Goal: Task Accomplishment & Management: Use online tool/utility

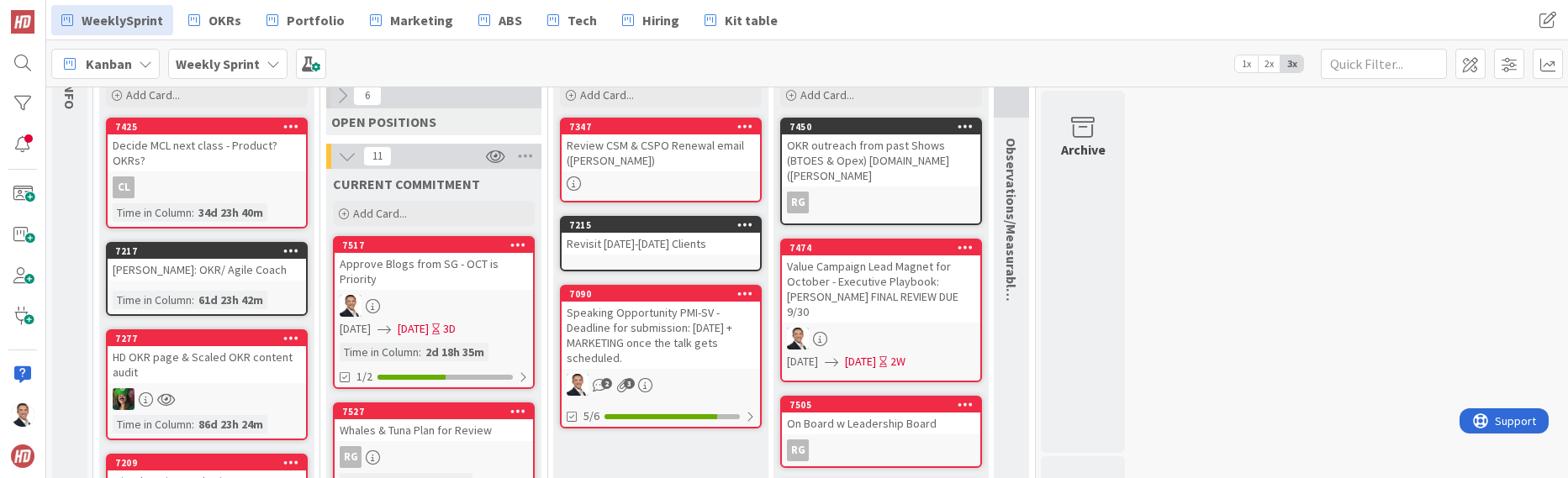
scroll to position [125, 0]
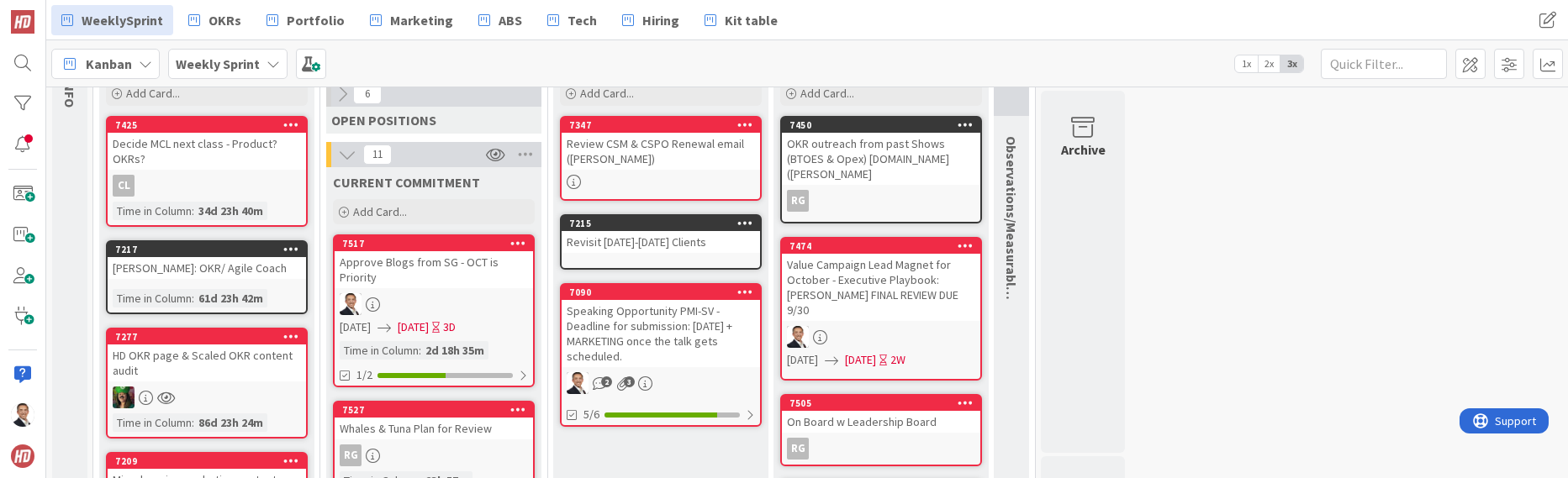
click at [344, 97] on icon at bounding box center [343, 94] width 19 height 19
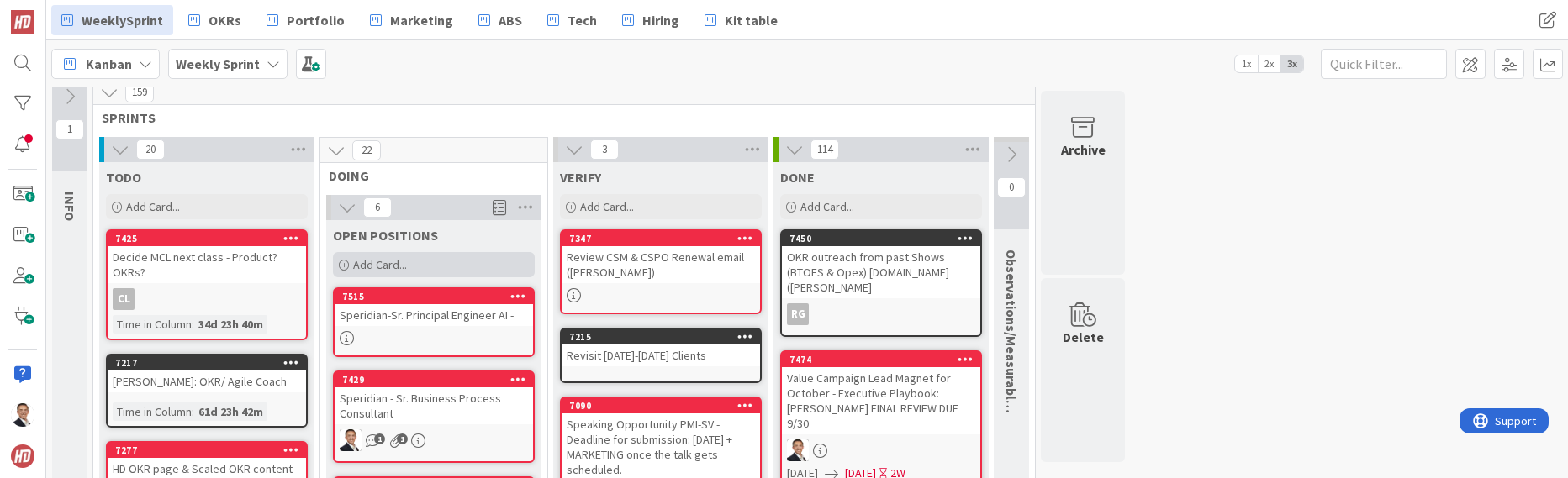
scroll to position [0, 0]
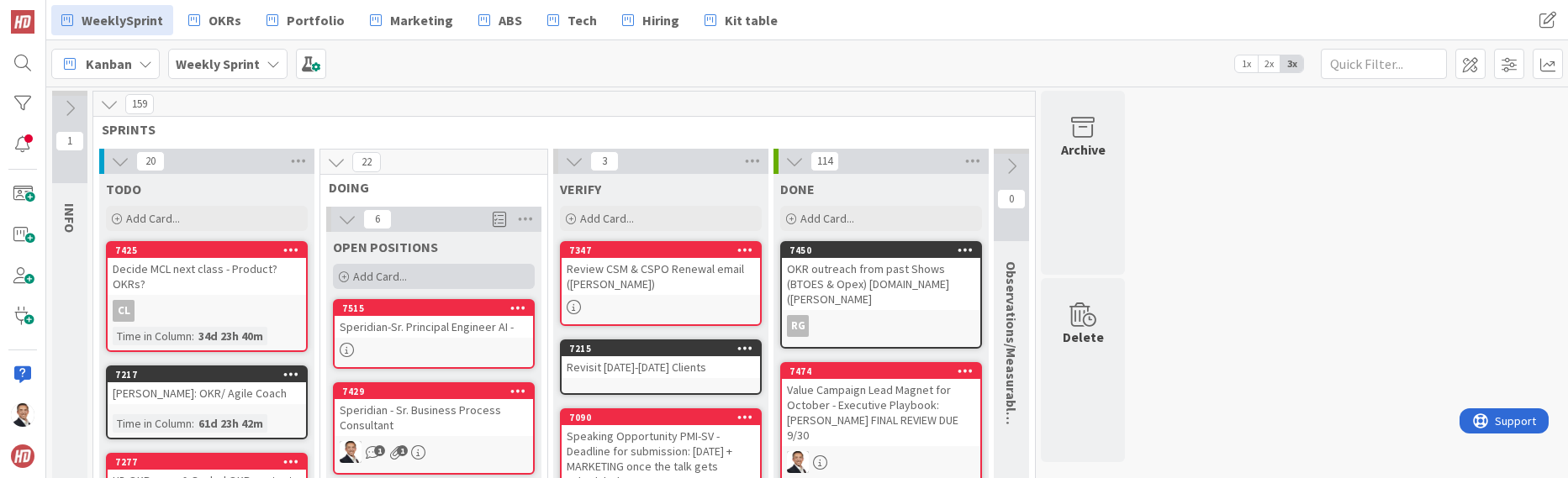
click at [365, 277] on span "Add Card..." at bounding box center [379, 276] width 53 height 15
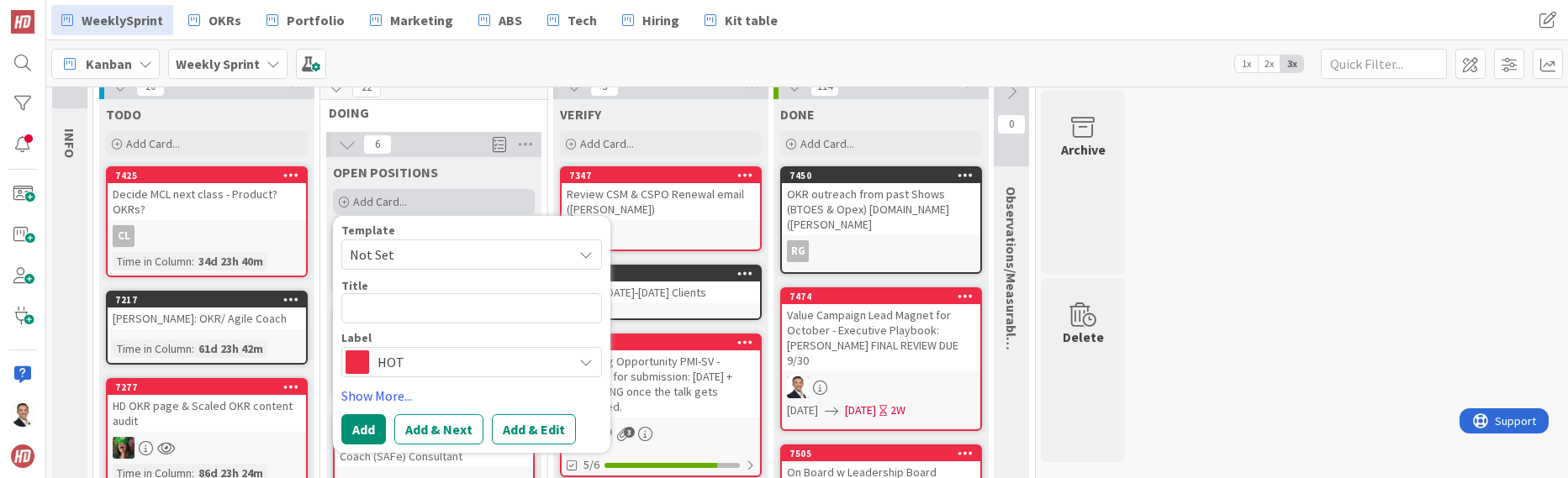
scroll to position [75, 0]
type textarea "x"
type textarea "D"
type textarea "x"
type textarea "DS"
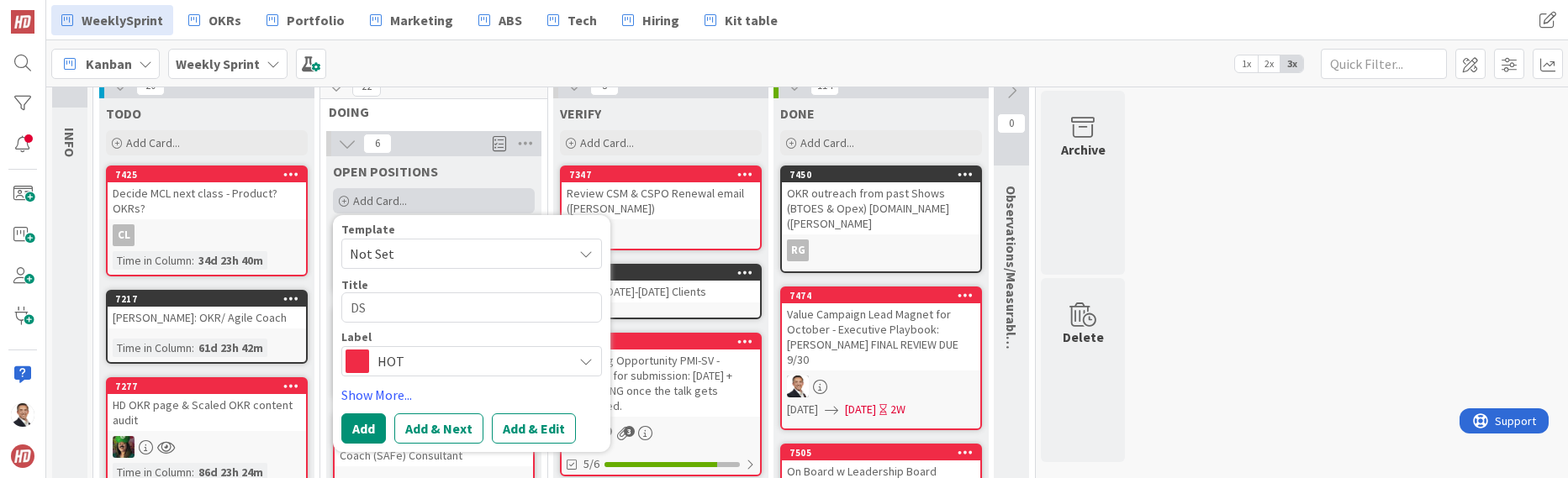
type textarea "x"
type textarea "DSG"
type textarea "x"
type textarea "DSG"
type textarea "x"
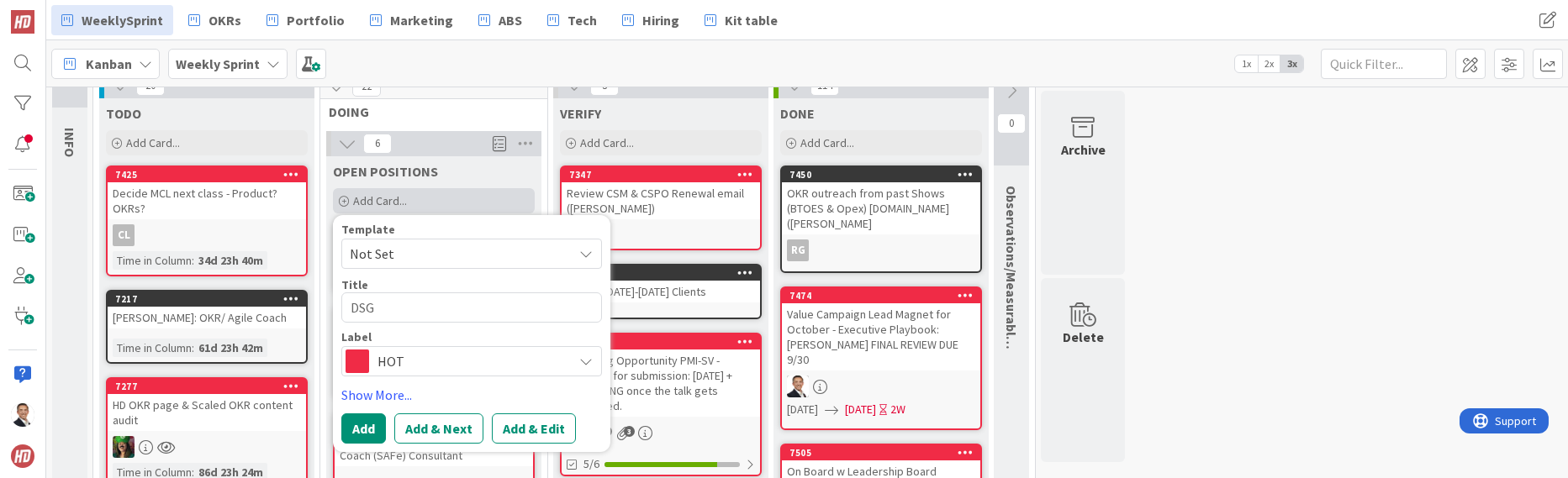
type textarea "DSG -"
type textarea "x"
type textarea "DSG -"
type textarea "x"
type textarea "DSG - S"
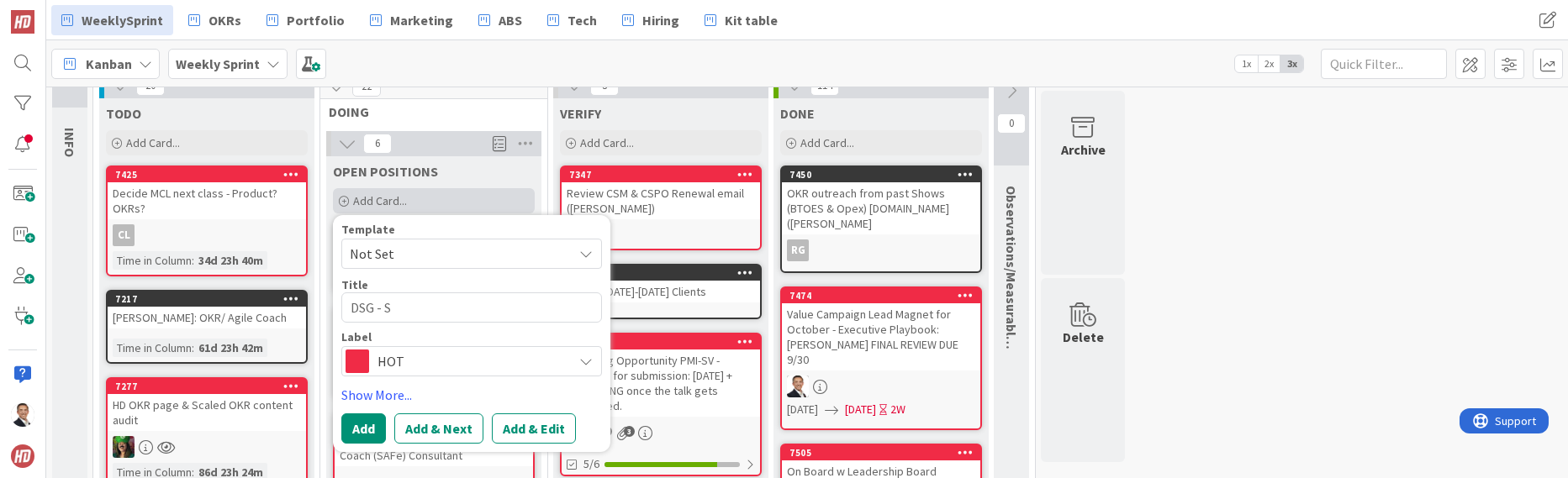
type textarea "x"
type textarea "DSG - Sc"
type textarea "x"
type textarea "DSG - Scr"
type textarea "x"
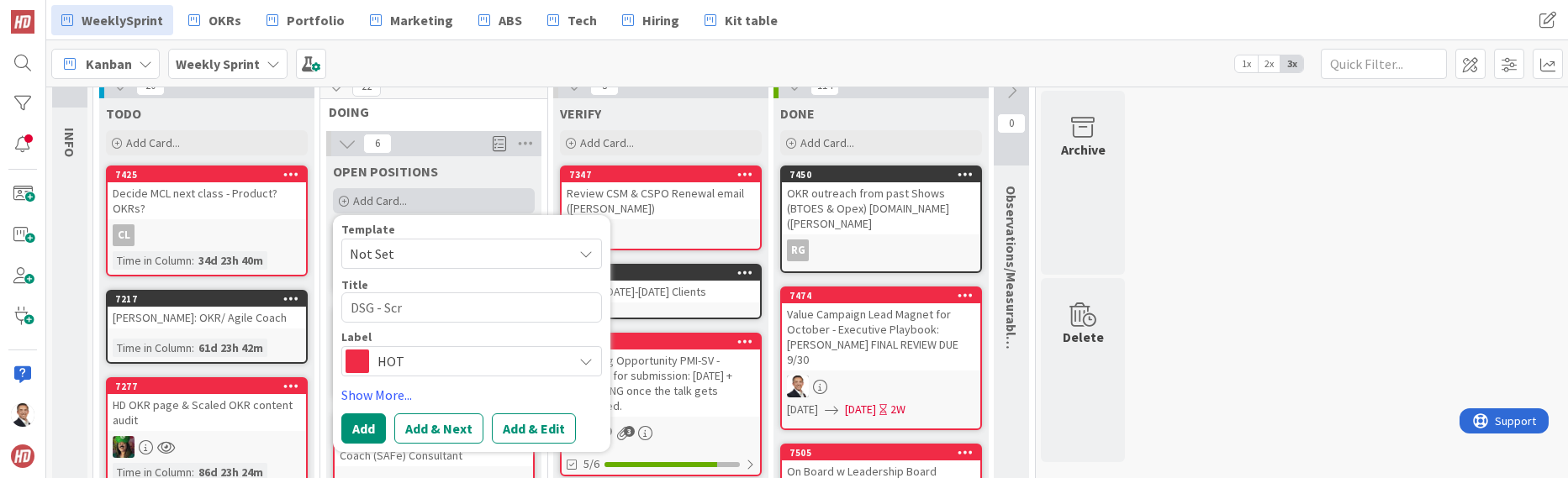
type textarea "DSG - Scru"
type textarea "x"
type textarea "DSG - Scrum"
type textarea "x"
type textarea "DSG - Scrum"
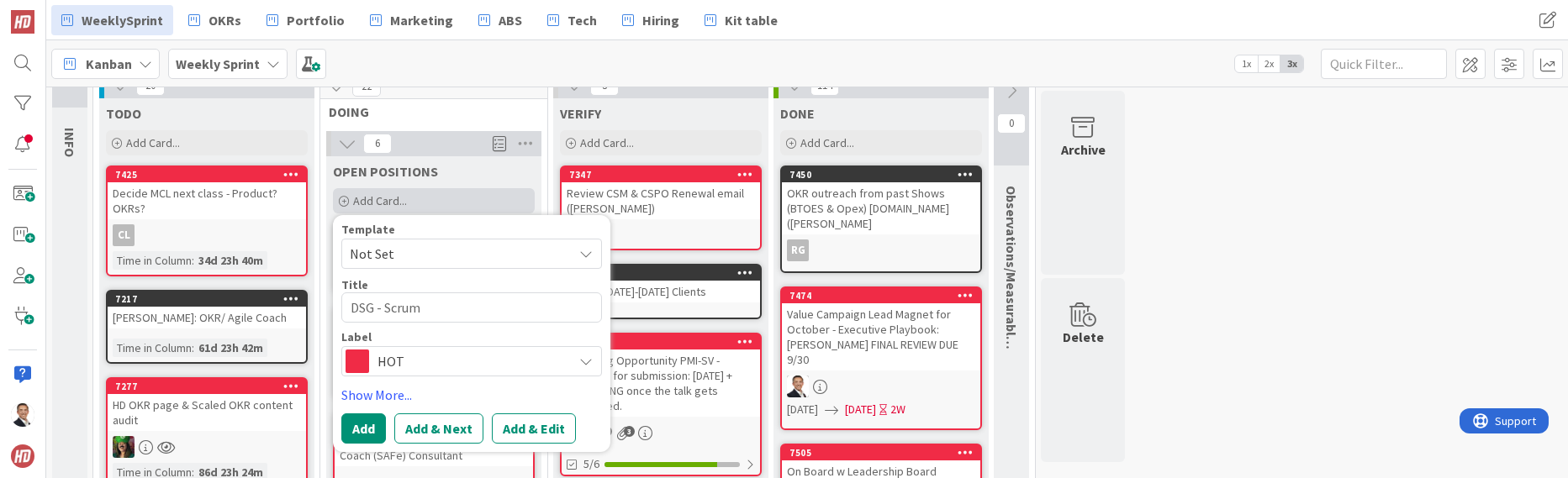
type textarea "x"
type textarea "DSG - Scrum Ma"
type textarea "x"
type textarea "DSG - Scrum Mas"
type textarea "x"
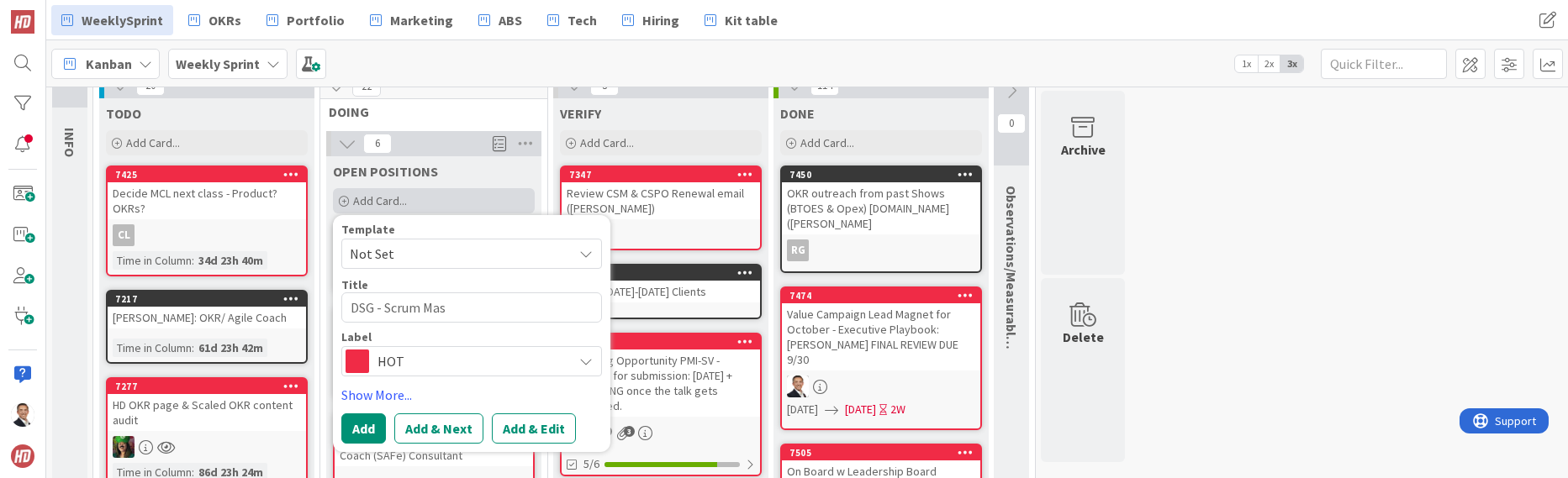
type textarea "DSG - Scrum Mast"
type textarea "x"
type textarea "DSG - Scrum Maste"
type textarea "x"
type textarea "DSG - Scrum Master"
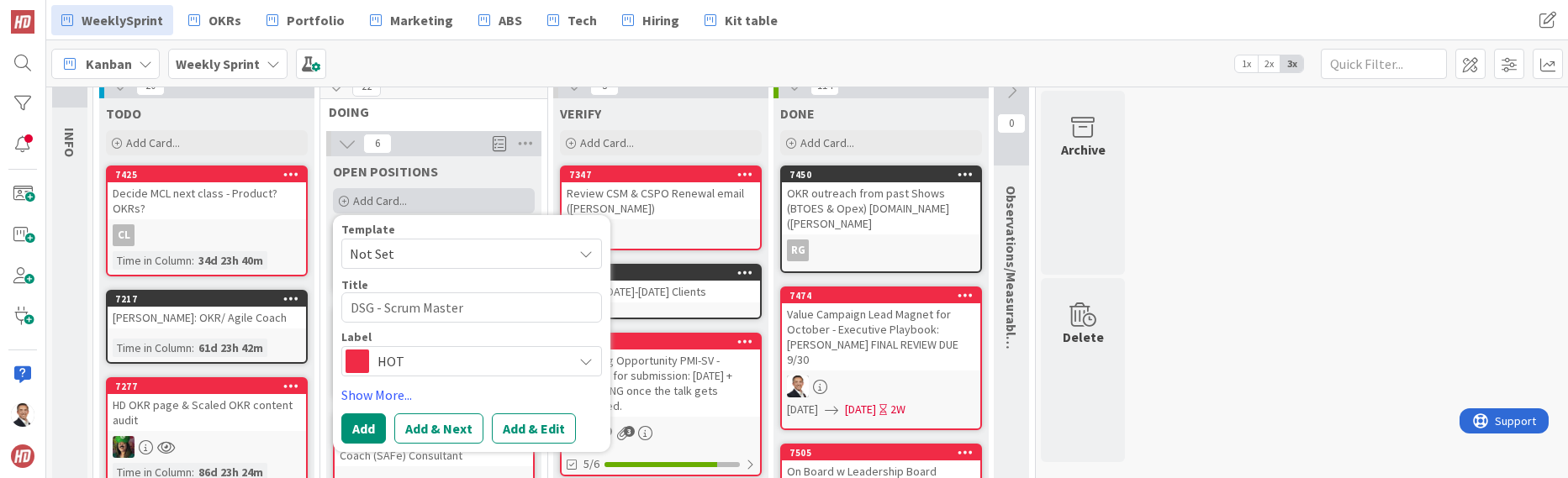
type textarea "x"
type textarea "DSG - Scrum Master"
type textarea "x"
type textarea "DSG - Scrum Master ("
type textarea "x"
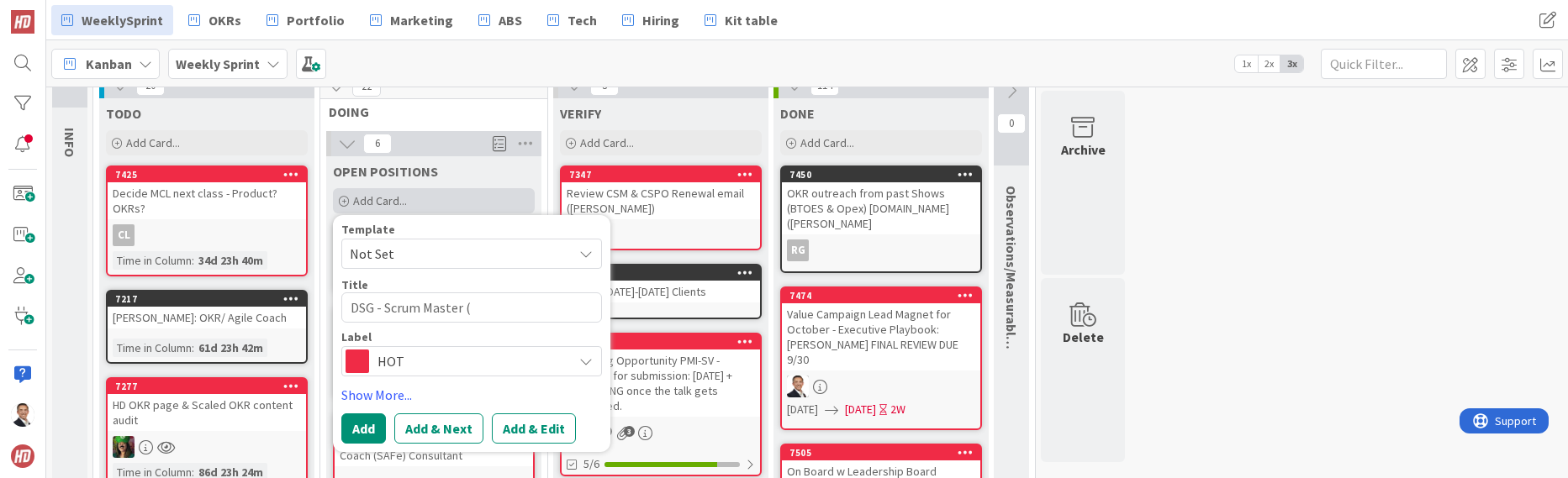
type textarea "DSG - Scrum Master"
type textarea "x"
type textarea "DSG - Scrum Master"
type textarea "x"
type textarea "DSG - Scrum Master/"
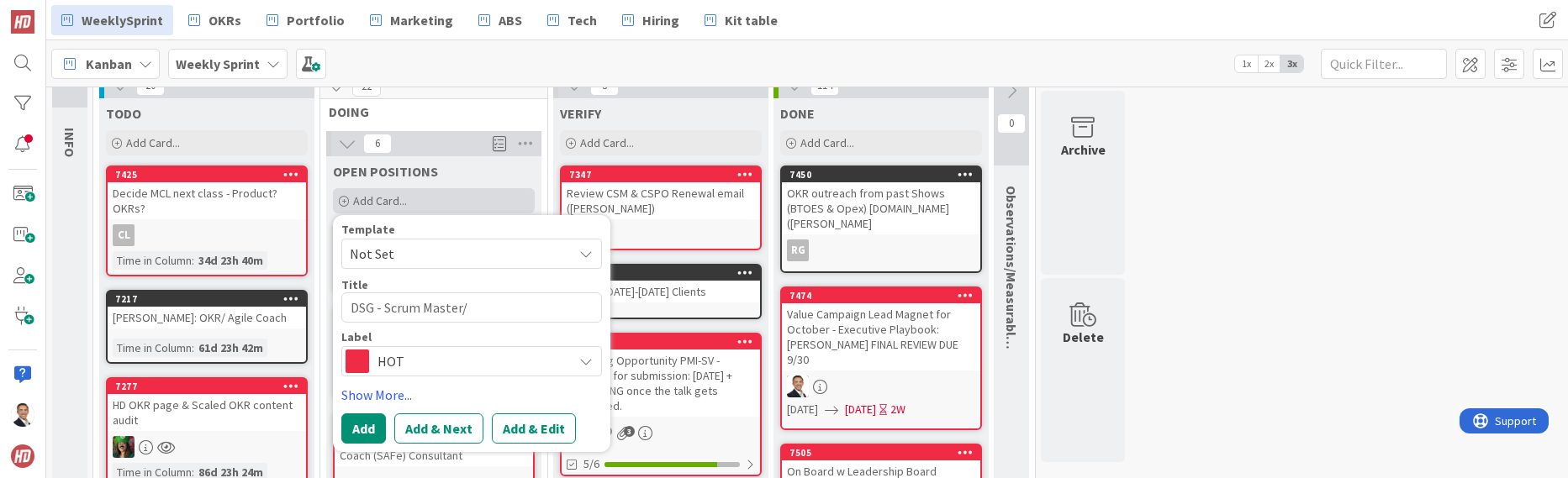
type textarea "x"
type textarea "DSG - Scrum Master/"
type textarea "x"
type textarea "DSG - Scrum Master/ C"
type textarea "x"
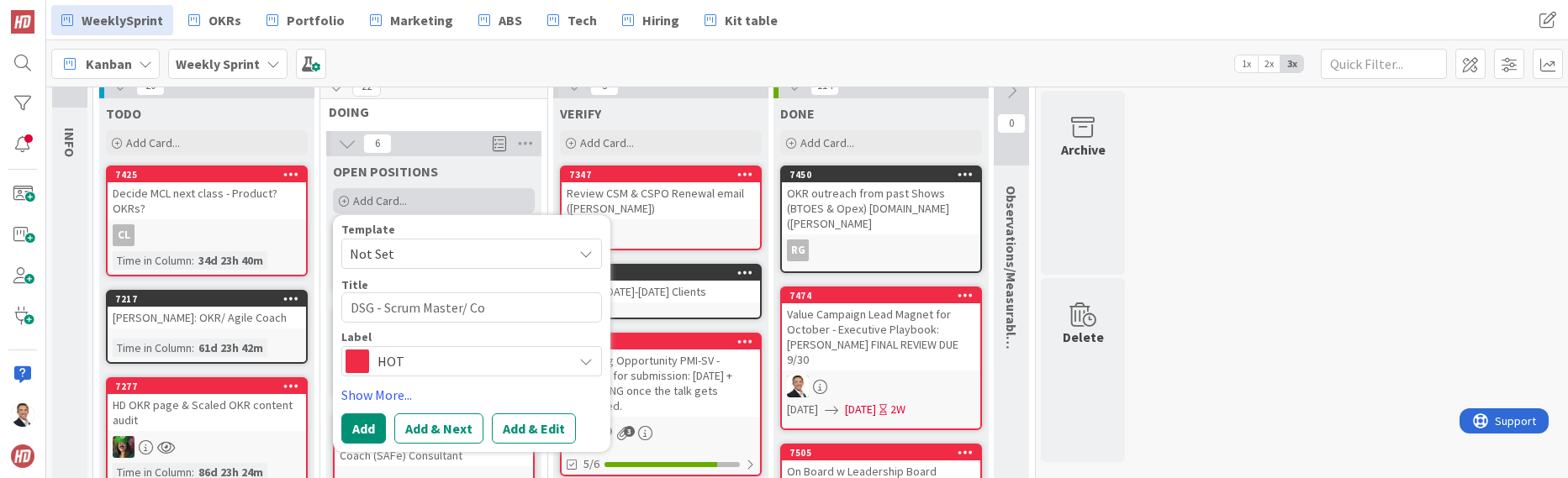
type textarea "DSG - Scrum Master/ Coa"
type textarea "x"
type textarea "DSG - Scrum Master/ Coac"
type textarea "x"
type textarea "DSG - Scrum Master/ Coach"
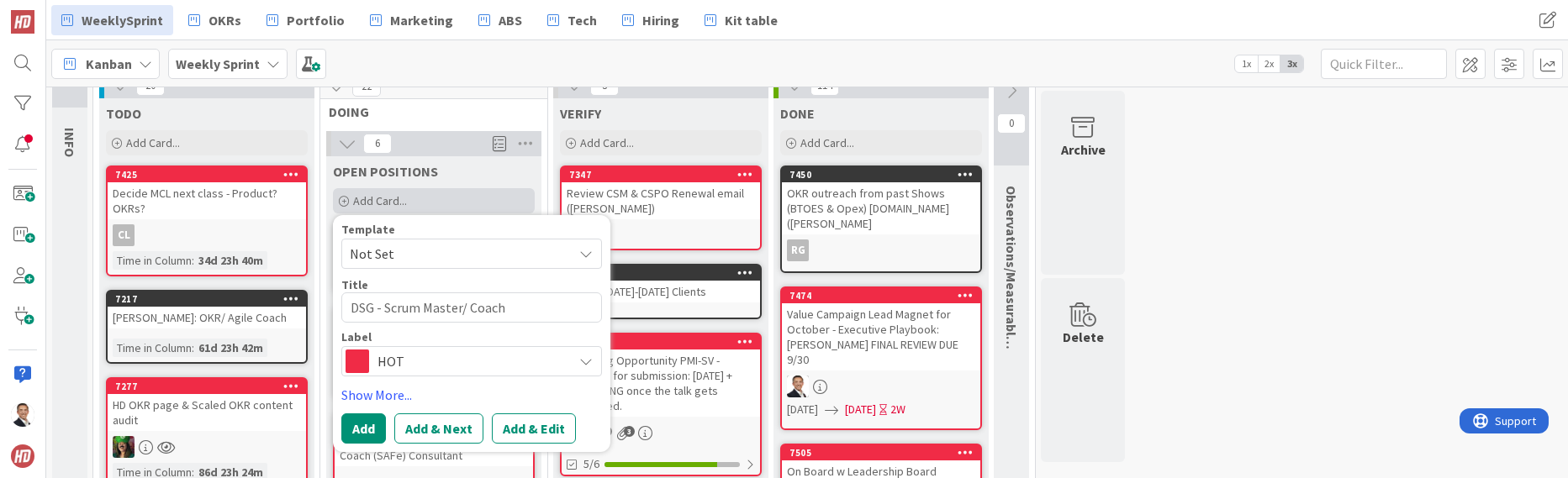
type textarea "x"
type textarea "DSG - Scrum Master/ Coach"
type textarea "x"
type textarea "DSG - Scrum Master/ Coach Re"
type textarea "x"
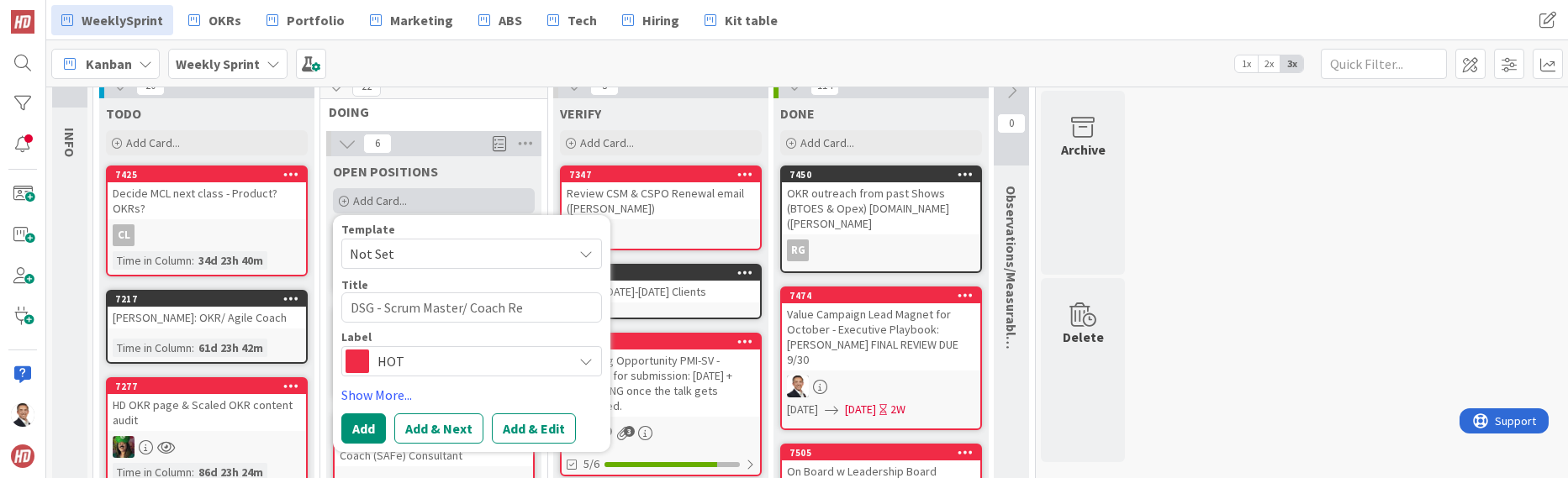
type textarea "DSG - Scrum Master/ Coach Rep"
type textarea "x"
type textarea "DSG - Scrum Master/ Coach Repl"
type textarea "x"
type textarea "DSG - Scrum Master/ Coach Repla"
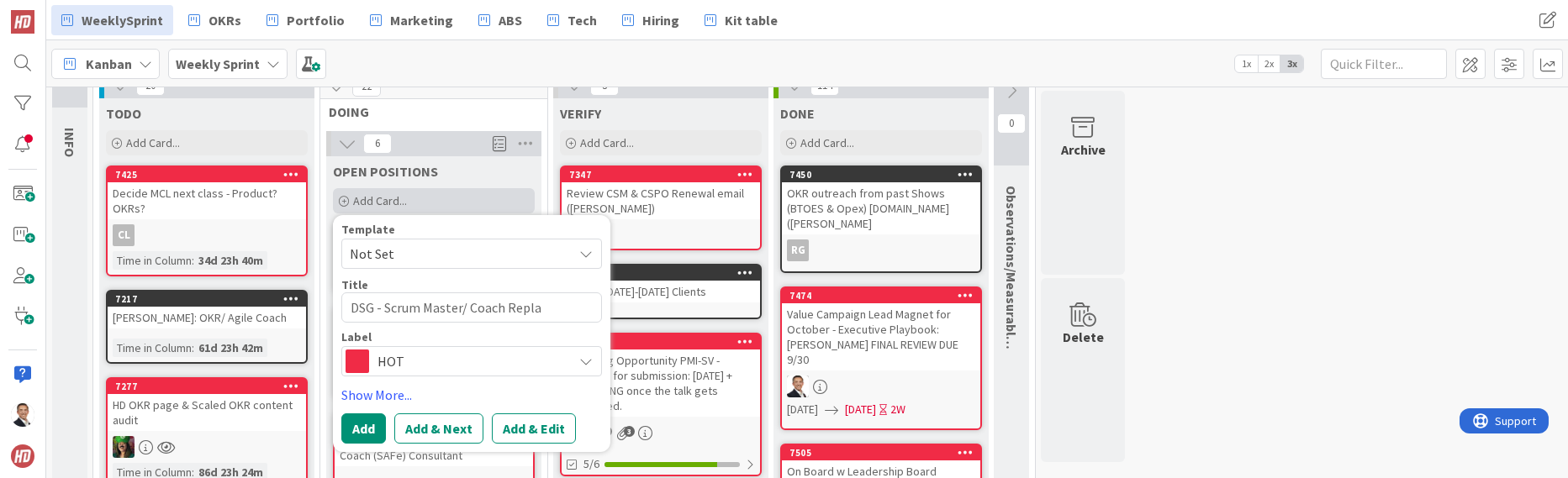
type textarea "x"
type textarea "DSG - Scrum Master/ Coach Replac"
type textarea "x"
type textarea "DSG - Scrum Master/ Coach Replace"
type textarea "x"
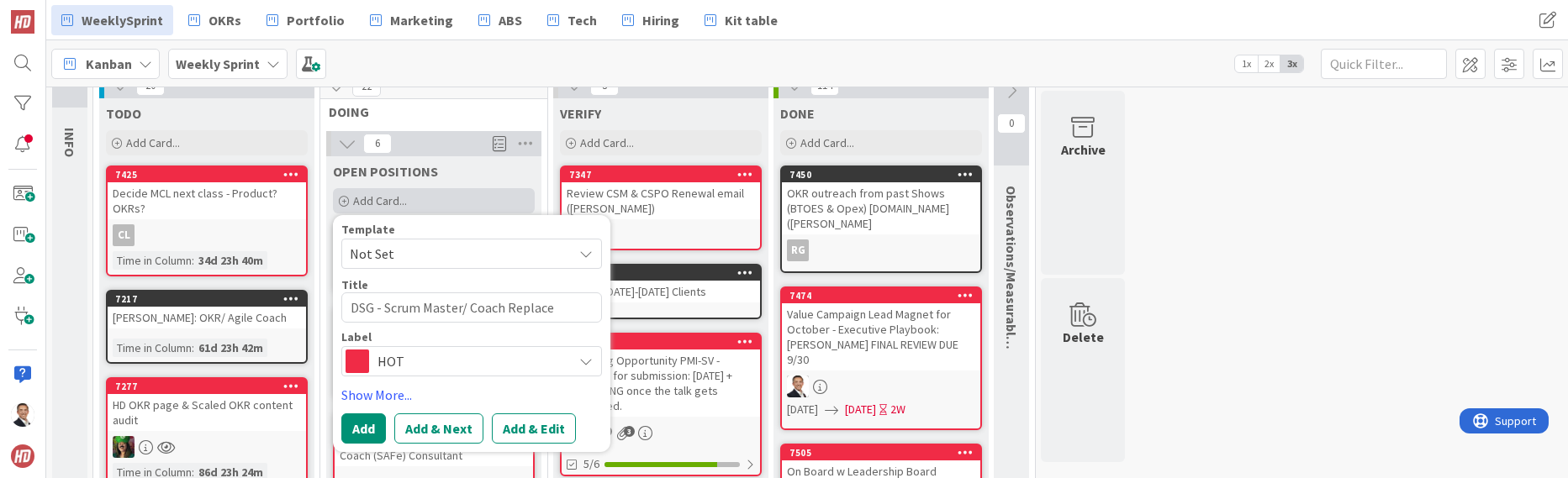
type textarea "DSG - Scrum Master/ Coach Replace"
type textarea "x"
type textarea "DSG - Scrum Master/ Coach Replace C"
type textarea "x"
type textarea "DSG - Scrum Master/ Coach Replace Ca"
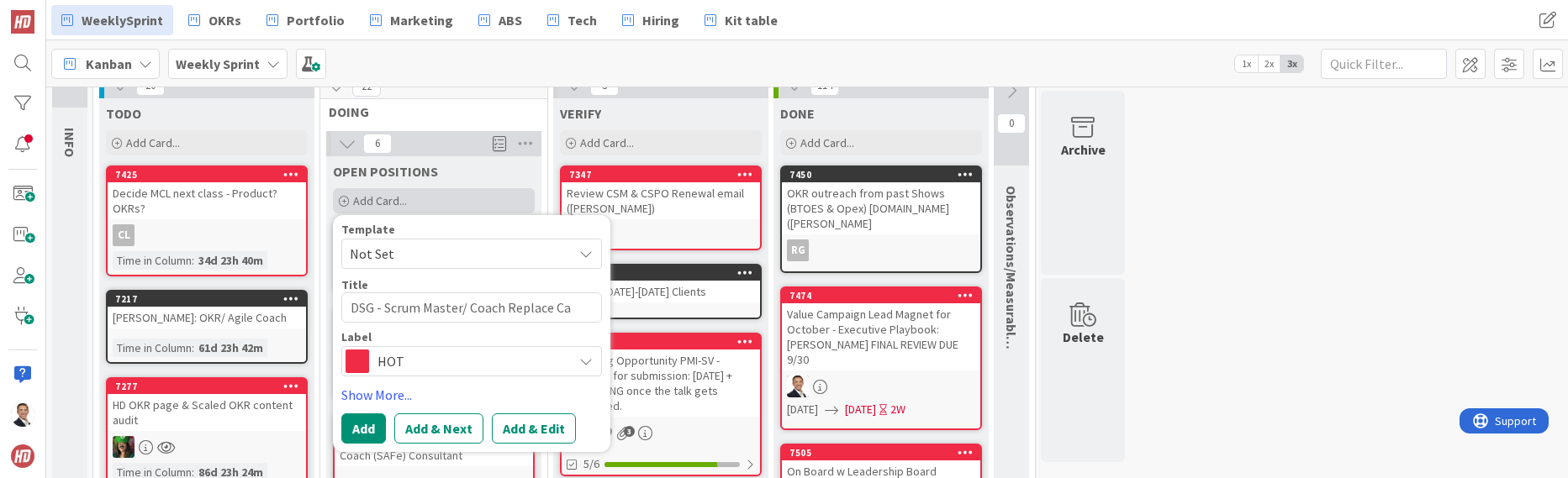
type textarea "x"
type textarea "DSG - Scrum Master/ Coach Replace Car"
type textarea "x"
type textarea "DSG - Scrum Master/ Coach Replace [PERSON_NAME]"
type textarea "x"
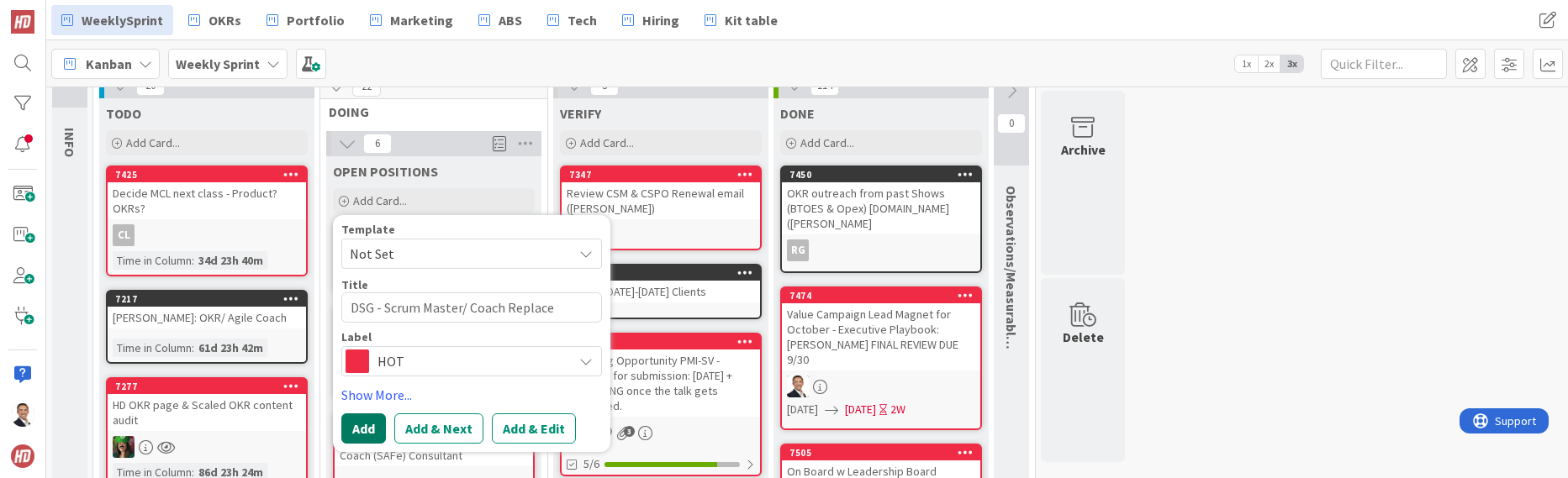
type textarea "DSG - Scrum Master/ Coach Replace [PERSON_NAME]"
click at [370, 426] on button "Add" at bounding box center [364, 429] width 45 height 31
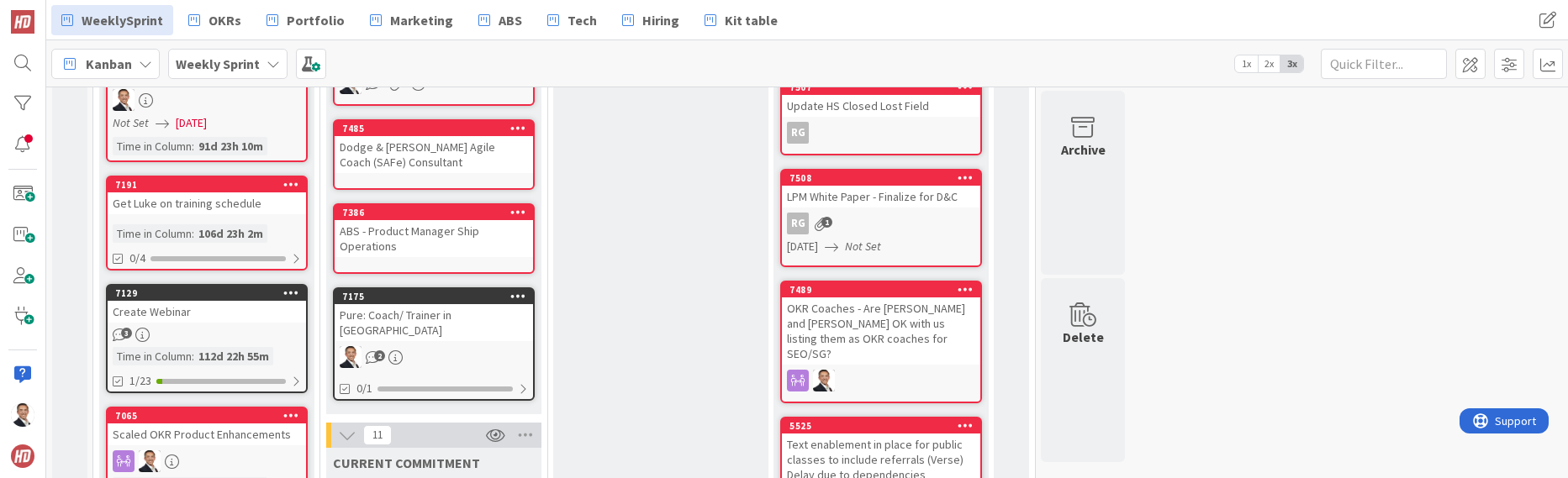
scroll to position [531, 0]
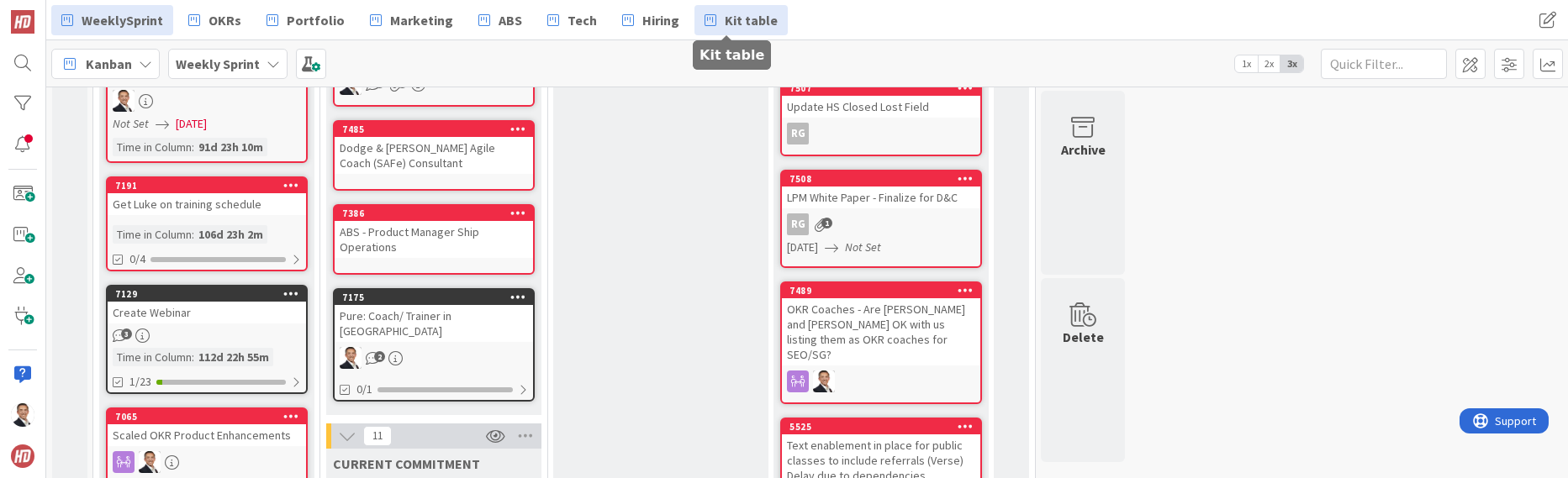
drag, startPoint x: 445, startPoint y: 425, endPoint x: 733, endPoint y: 4, distance: 510.1
